Goal: Task Accomplishment & Management: Use online tool/utility

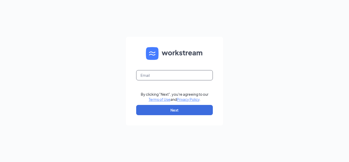
click at [161, 77] on input "text" at bounding box center [174, 75] width 77 height 10
type input "[EMAIL_ADDRESS][DOMAIN_NAME]"
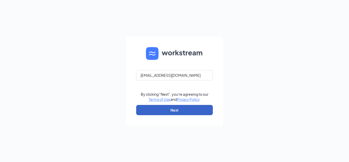
click at [169, 107] on button "Next" at bounding box center [174, 110] width 77 height 10
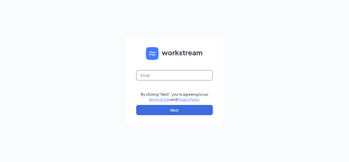
type input "[EMAIL_ADDRESS][DOMAIN_NAME]"
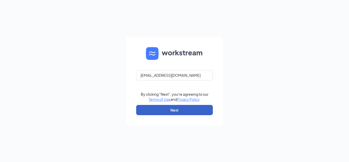
click at [173, 110] on button "Next" at bounding box center [174, 110] width 77 height 10
